Goal: Register for event/course

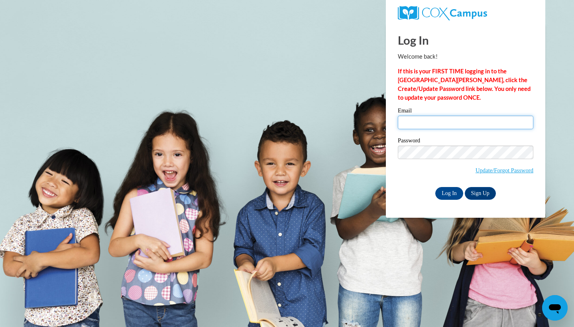
type input "920147034@ccga.edu"
click at [448, 194] on input "Log In" at bounding box center [449, 193] width 28 height 13
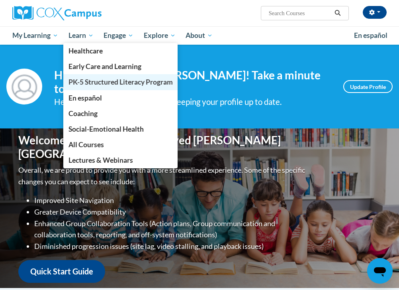
click at [95, 79] on span "PK-5 Structured Literacy Program" at bounding box center [121, 82] width 104 height 8
click at [95, 83] on span "PK-5 Structured Literacy Program" at bounding box center [121, 82] width 104 height 8
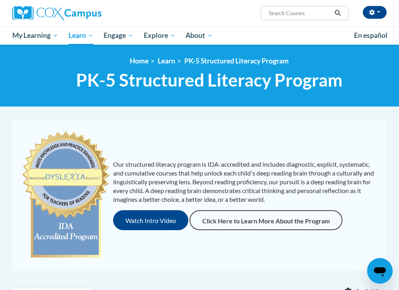
click at [226, 133] on div "Our structured literacy program is IDA-accredited and includes diagnostic, expl…" at bounding box center [199, 195] width 371 height 136
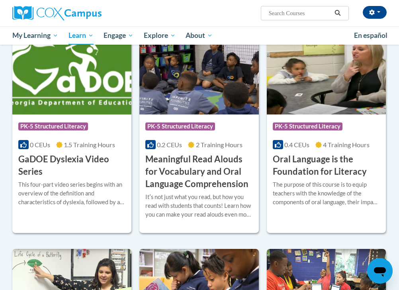
scroll to position [478, 0]
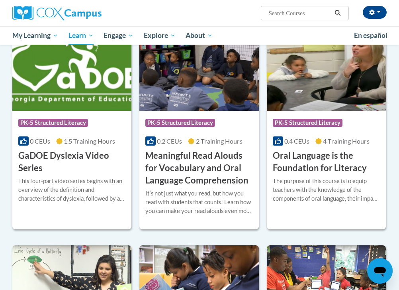
click at [321, 156] on h3 "Oral Language is the Foundation for Literacy" at bounding box center [326, 161] width 107 height 25
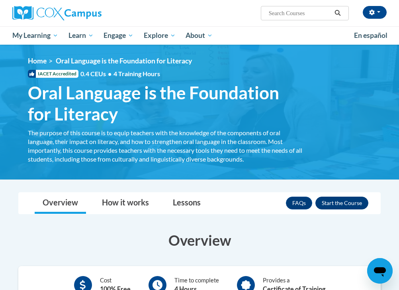
click at [338, 200] on button "Enroll" at bounding box center [342, 202] width 53 height 13
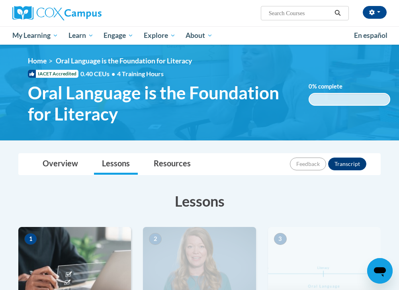
click at [288, 202] on h3 "Lessons" at bounding box center [199, 201] width 363 height 20
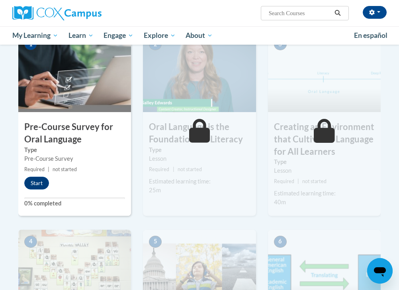
scroll to position [190, 0]
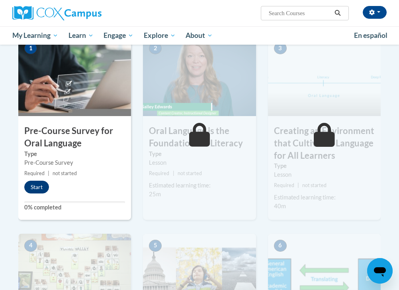
click at [45, 188] on button "Start" at bounding box center [36, 187] width 25 height 13
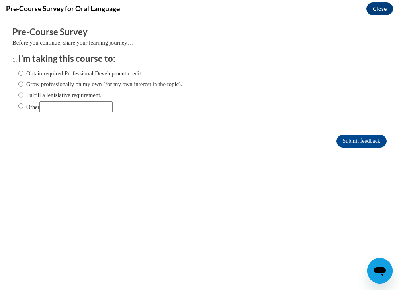
scroll to position [0, 0]
click at [124, 82] on label "Grow professionally on my own (for my own interest in the topic)." at bounding box center [100, 84] width 164 height 9
click at [24, 82] on input "Grow professionally on my own (for my own interest in the topic)." at bounding box center [20, 84] width 5 height 9
radio input "true"
click at [116, 71] on label "Obtain required Professional Development credit." at bounding box center [80, 73] width 124 height 9
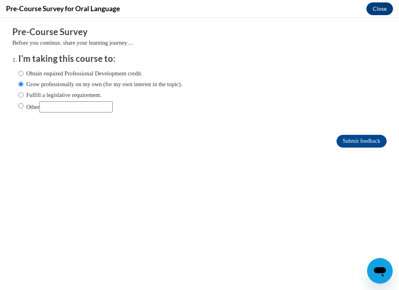
click at [24, 71] on input "Obtain required Professional Development credit." at bounding box center [20, 73] width 5 height 9
radio input "true"
click at [352, 140] on input "Submit feedback" at bounding box center [362, 141] width 50 height 13
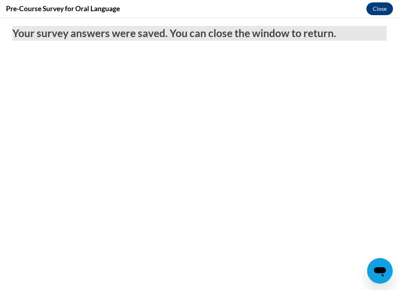
click at [373, 14] on button "Close" at bounding box center [380, 8] width 27 height 13
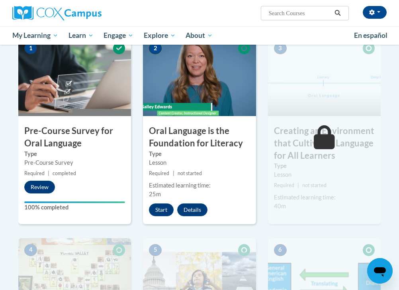
click at [258, 193] on div "2 Oral Language is the Foundation for Literacy Type Lesson Required | not start…" at bounding box center [199, 137] width 125 height 202
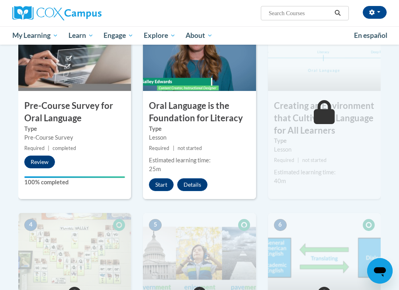
scroll to position [214, 0]
